Goal: Task Accomplishment & Management: Manage account settings

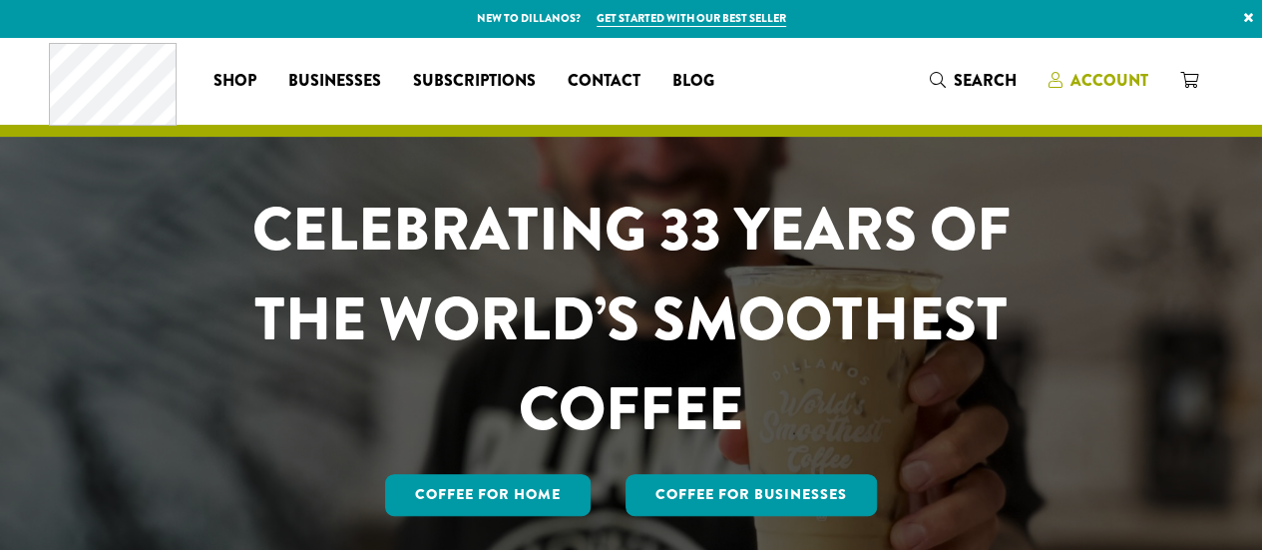
click at [1095, 86] on span "Account" at bounding box center [1109, 80] width 78 height 23
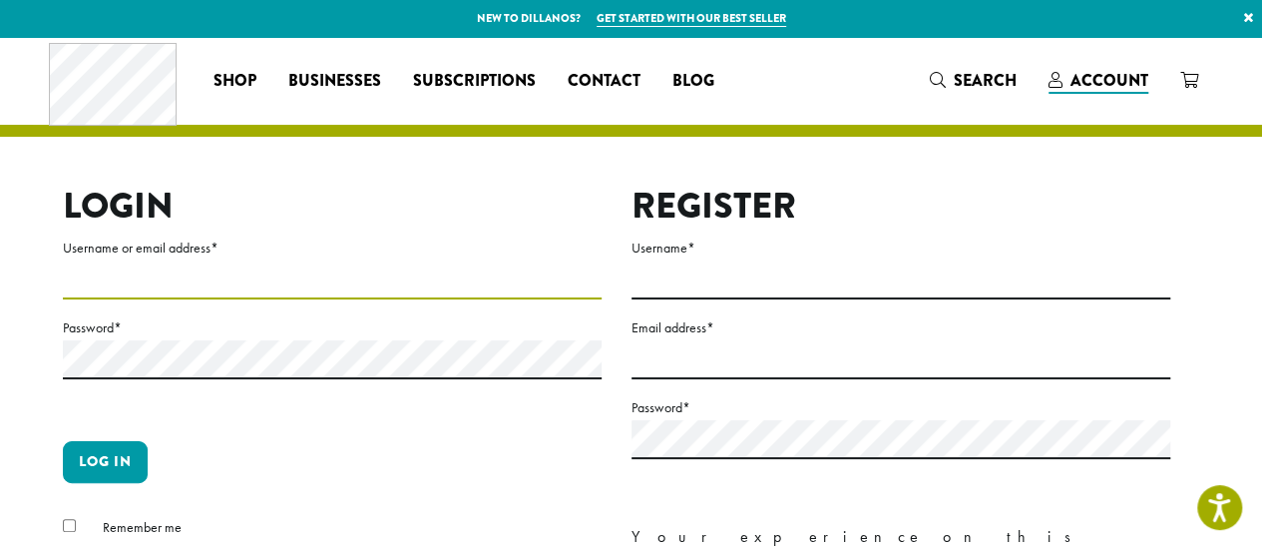
click at [128, 280] on input "Username or email address *" at bounding box center [332, 279] width 539 height 39
type input "**********"
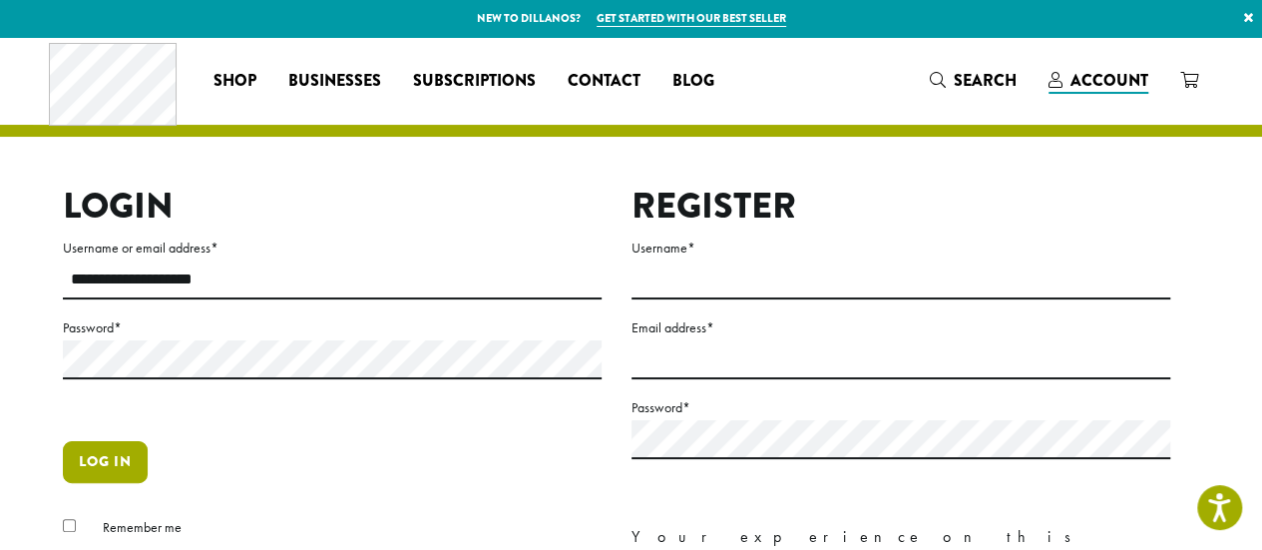
click at [106, 457] on button "Log in" at bounding box center [105, 462] width 85 height 42
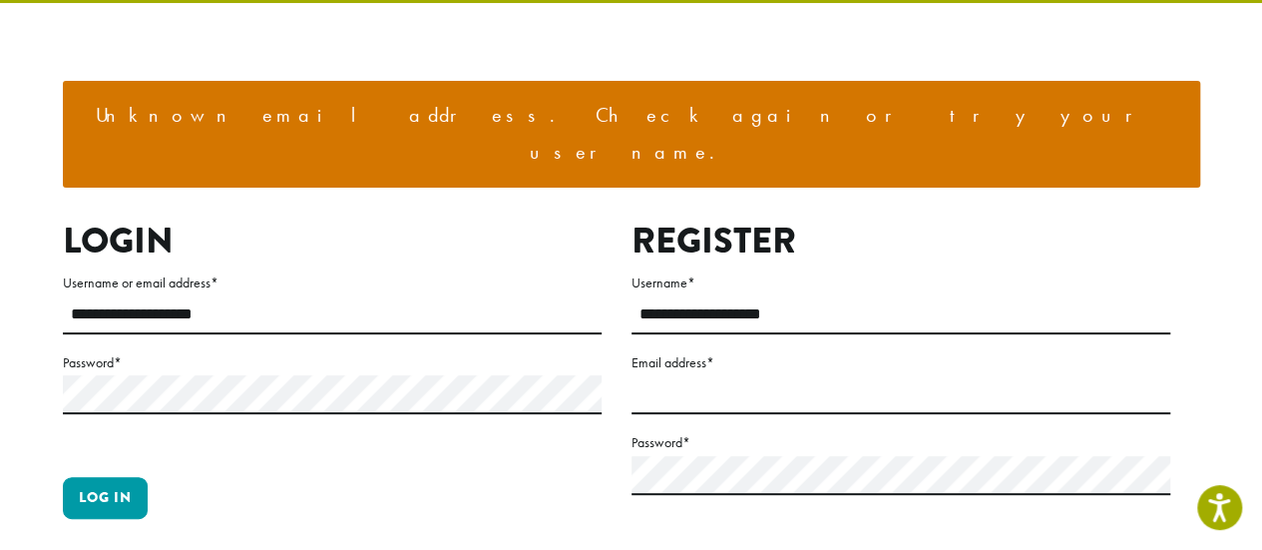
scroll to position [132, 0]
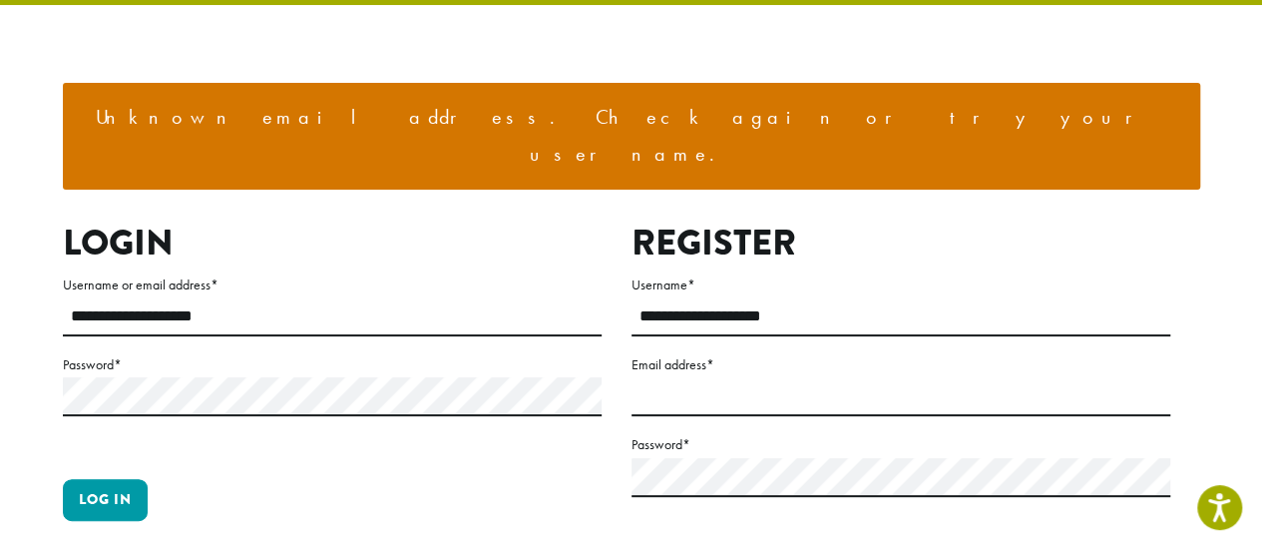
click at [239, 380] on p "Password *" at bounding box center [332, 407] width 539 height 110
click at [110, 479] on button "Log in" at bounding box center [105, 500] width 85 height 42
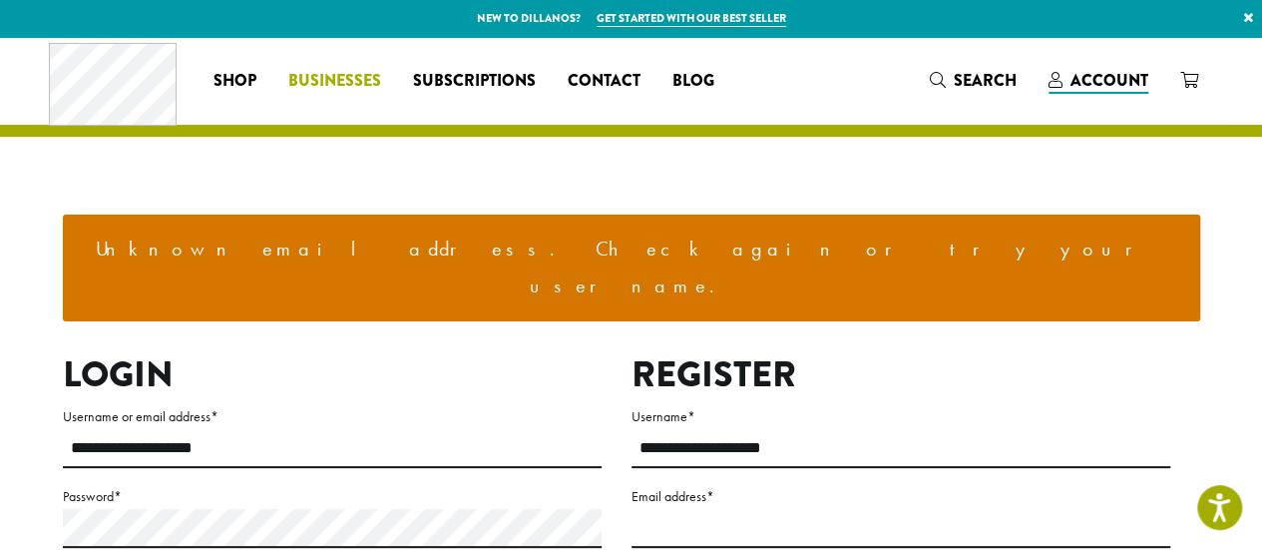
click at [362, 92] on span "Businesses" at bounding box center [334, 81] width 93 height 25
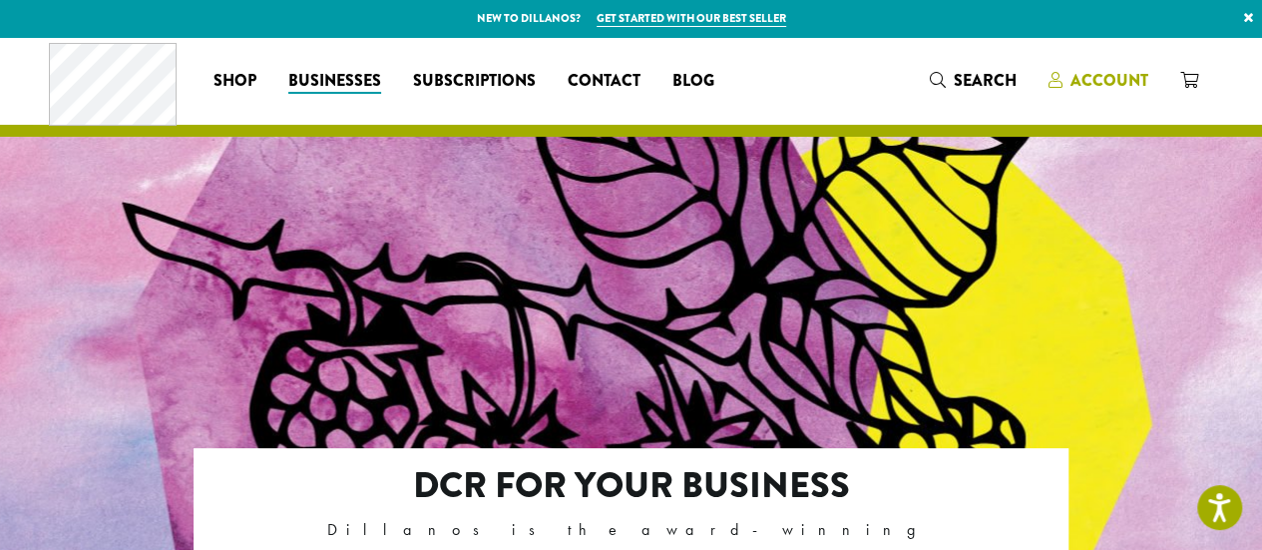
click at [1117, 81] on span "Account" at bounding box center [1109, 80] width 78 height 23
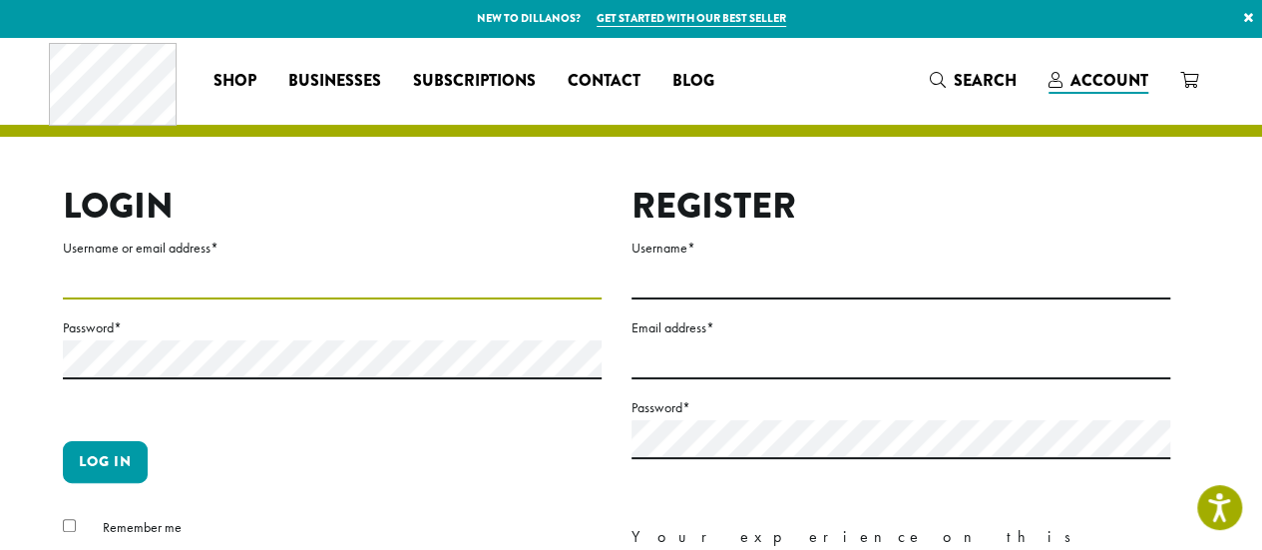
click at [239, 288] on input "Username or email address *" at bounding box center [332, 279] width 539 height 39
type input "**********"
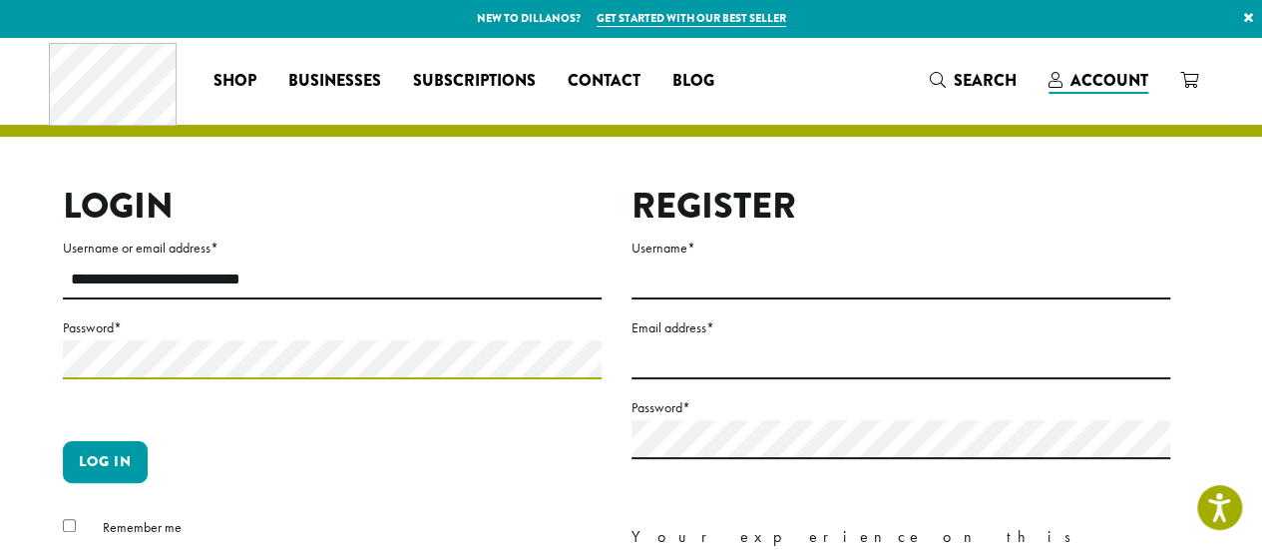
click at [63, 441] on button "Log in" at bounding box center [105, 462] width 85 height 42
